Goal: Transaction & Acquisition: Purchase product/service

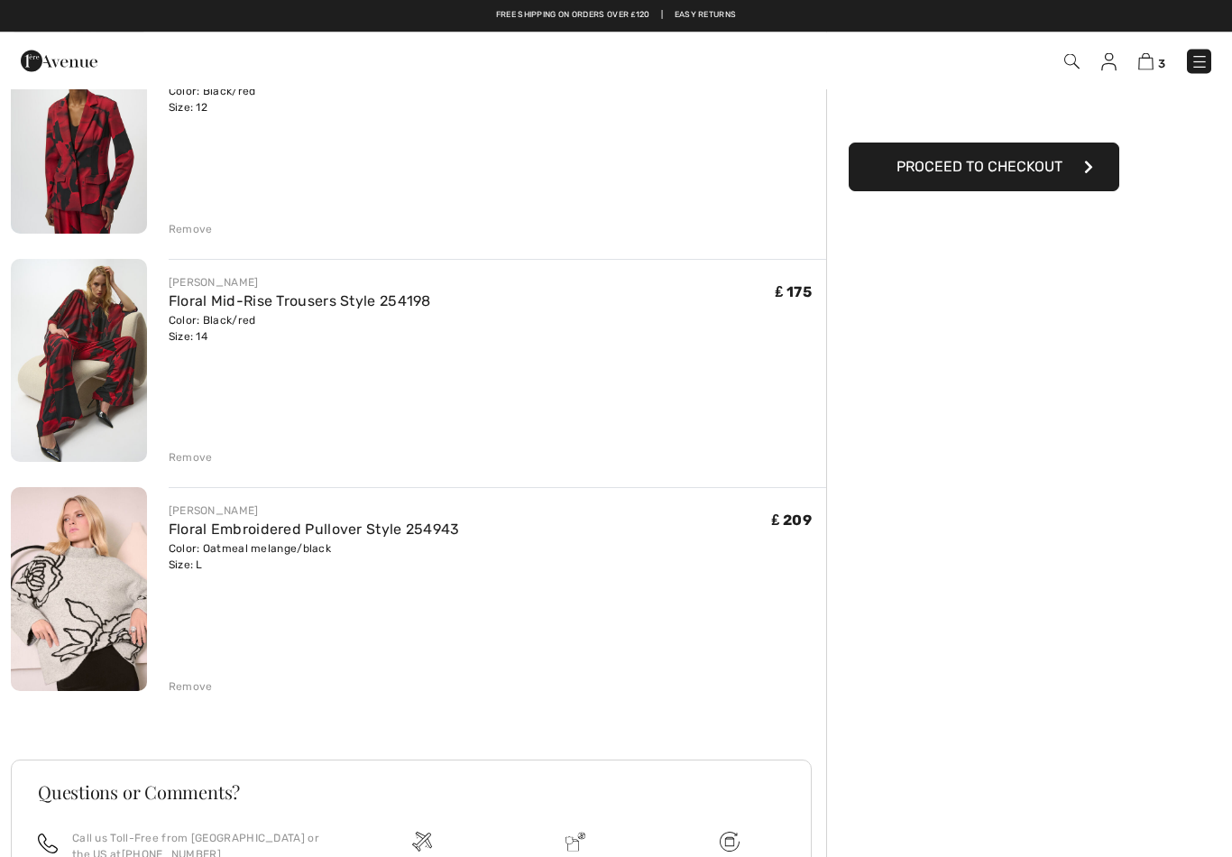
scroll to position [206, 0]
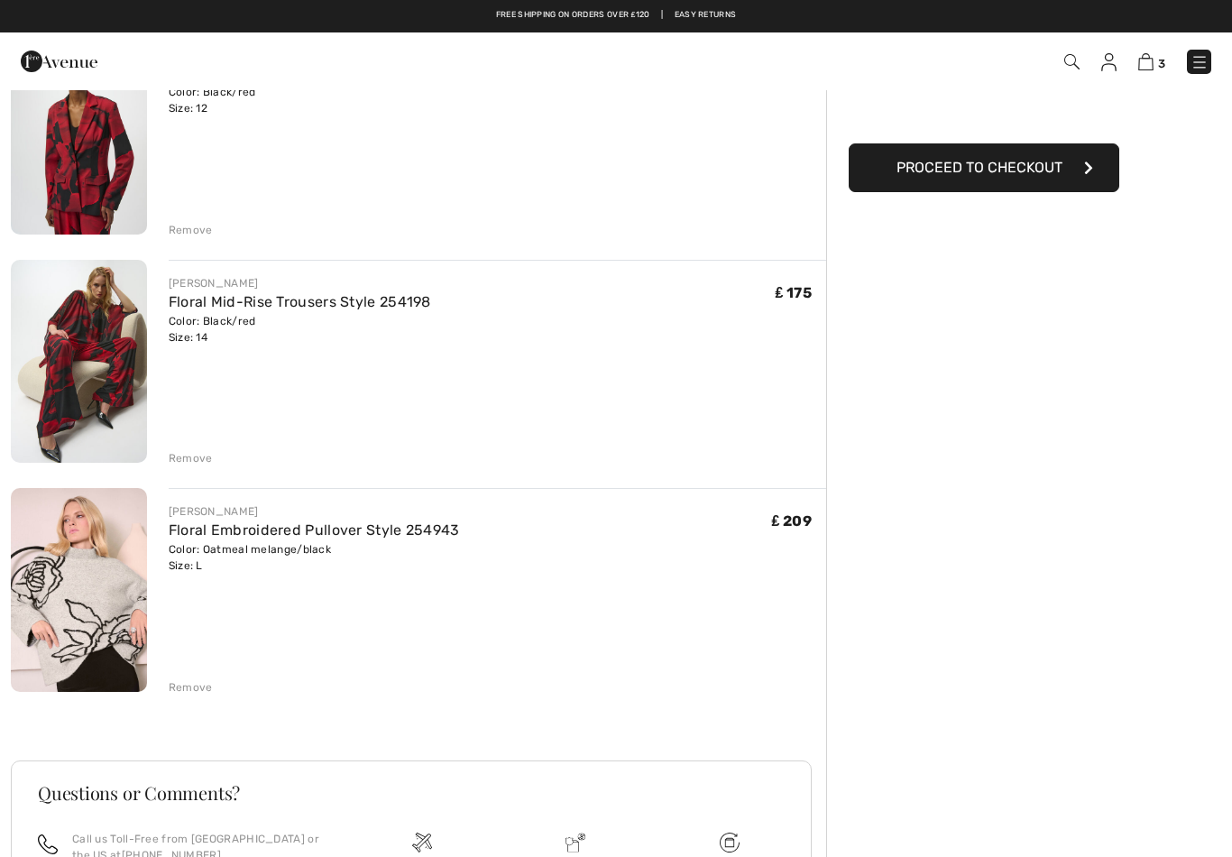
click at [281, 538] on link "Floral Embroidered Pullover Style 254943" at bounding box center [314, 529] width 291 height 17
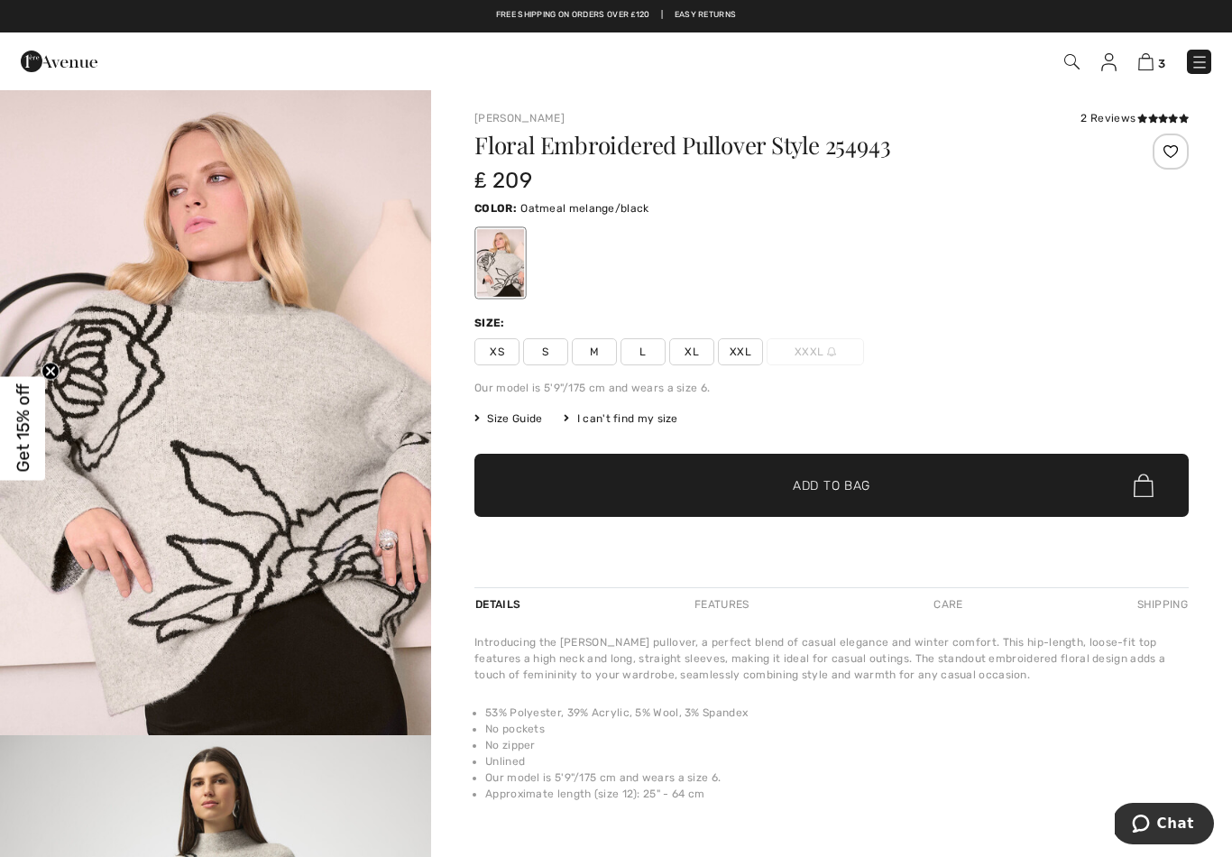
click at [528, 419] on span "Size Guide" at bounding box center [509, 418] width 68 height 16
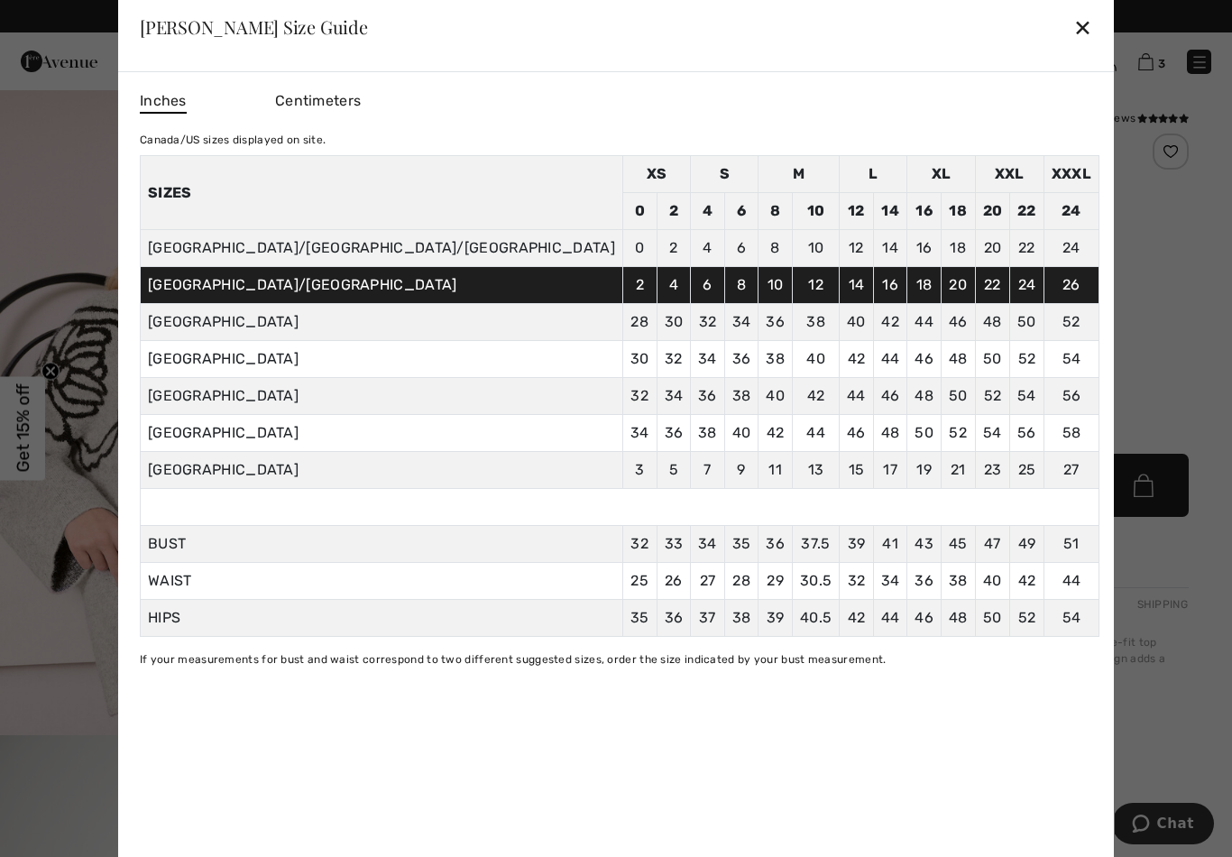
click at [1074, 27] on div "✕" at bounding box center [1083, 27] width 19 height 38
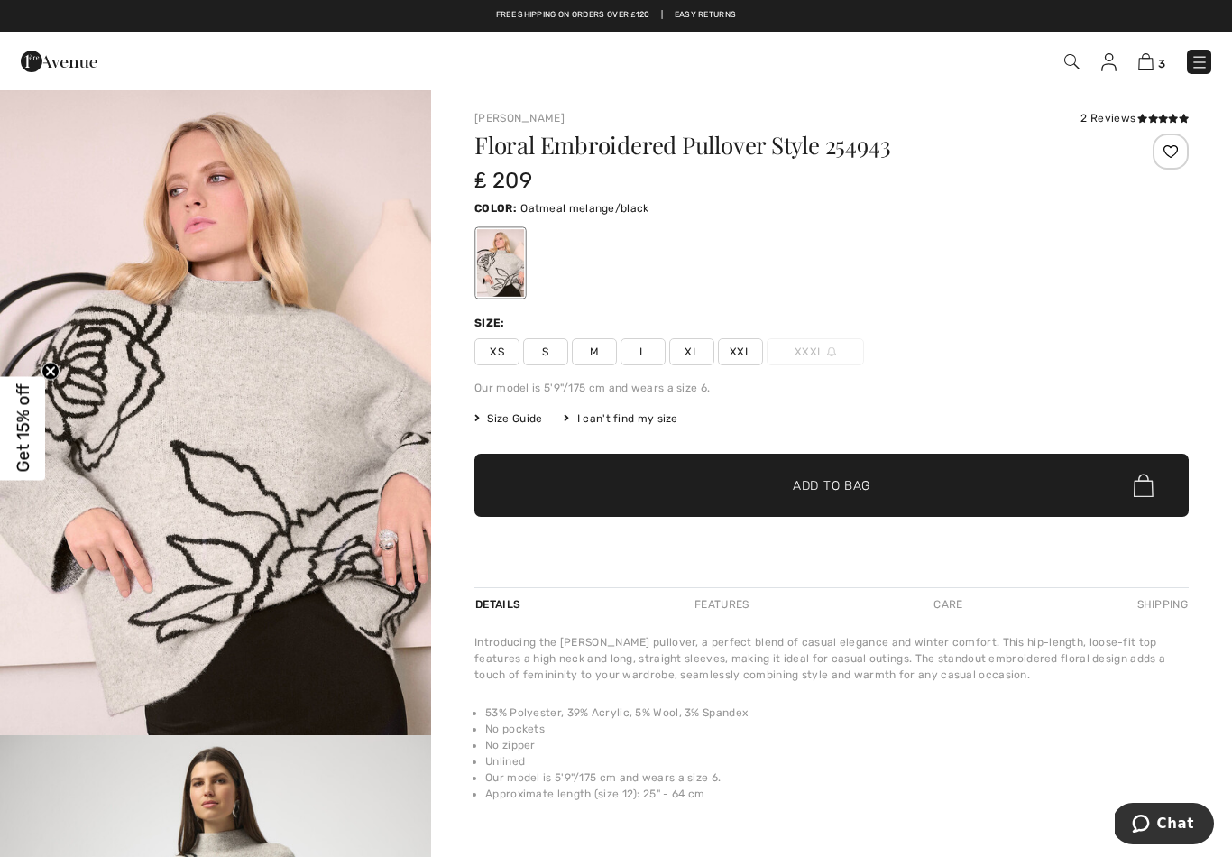
click at [1116, 119] on div "2 Reviews" at bounding box center [1135, 118] width 108 height 16
click at [1158, 124] on span at bounding box center [1163, 119] width 51 height 11
click at [1147, 68] on img at bounding box center [1145, 61] width 15 height 17
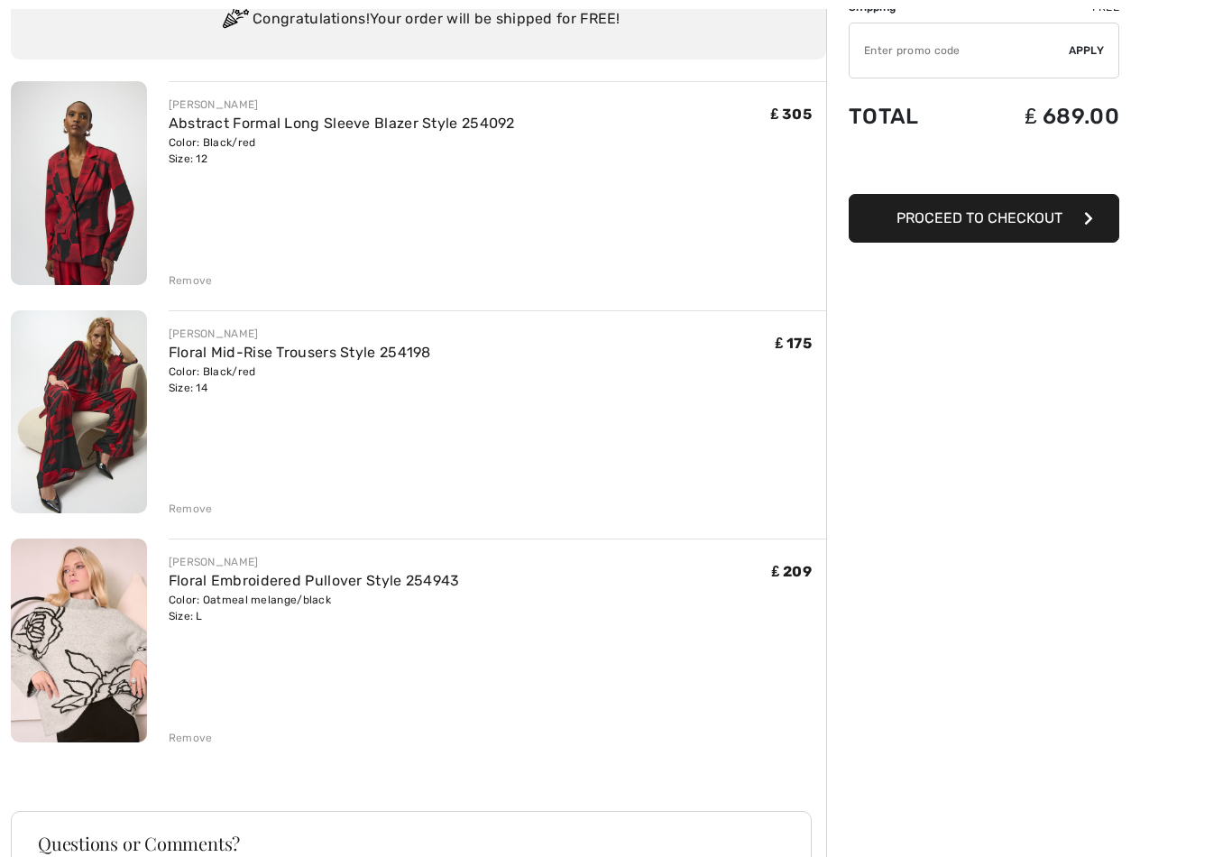
scroll to position [155, 0]
click at [200, 740] on div "Remove" at bounding box center [191, 738] width 44 height 16
